Goal: Information Seeking & Learning: Learn about a topic

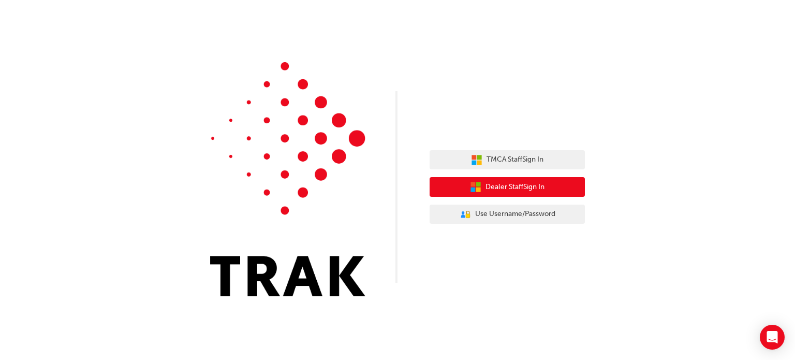
click at [518, 186] on span "Dealer Staff Sign In" at bounding box center [514, 187] width 59 height 12
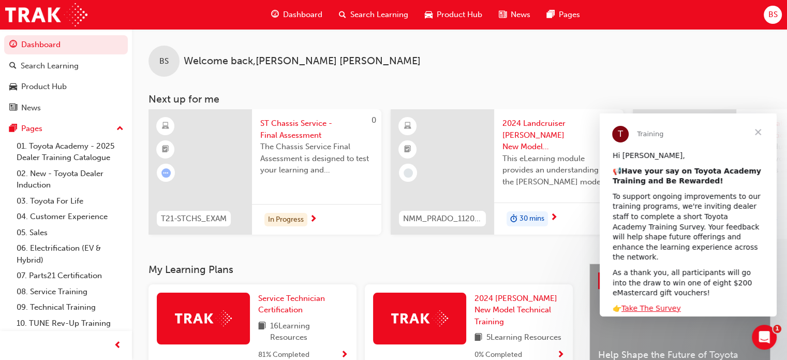
drag, startPoint x: 760, startPoint y: 6, endPoint x: 364, endPoint y: 82, distance: 403.0
click at [364, 82] on div "BS Welcome back , Brent Sills Next up for me 0 T21-STCHS_EXAM ST Chassis Servic…" at bounding box center [459, 134] width 655 height 210
click at [280, 135] on span "ST Chassis Service - Final Assessment" at bounding box center [316, 128] width 113 height 23
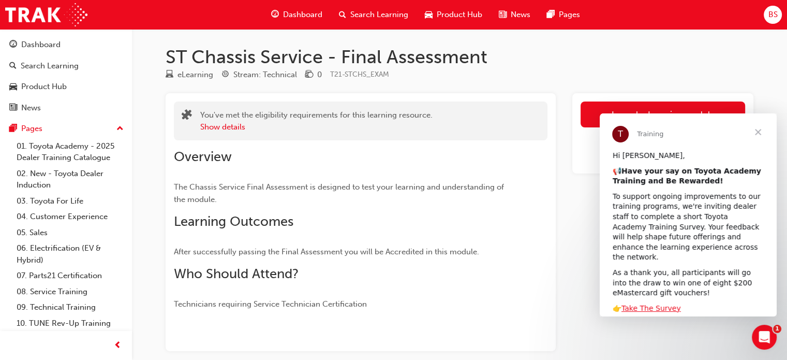
click at [762, 130] on span "Close" at bounding box center [757, 131] width 37 height 37
